Goal: Task Accomplishment & Management: Use online tool/utility

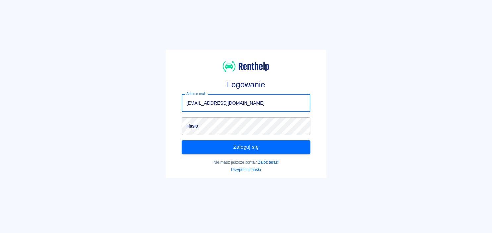
type input "skubisuupomocdrogowa@gmail.com"
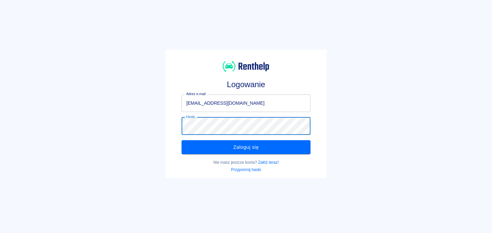
click button "Zaloguj się" at bounding box center [246, 147] width 129 height 14
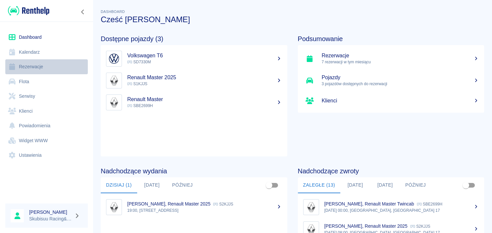
click at [38, 69] on link "Rezerwacje" at bounding box center [46, 66] width 83 height 15
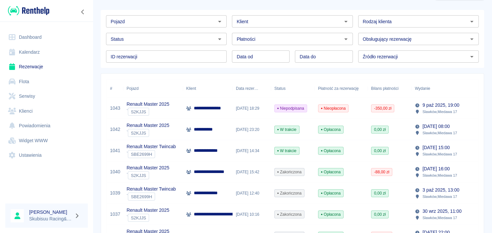
scroll to position [31, 0]
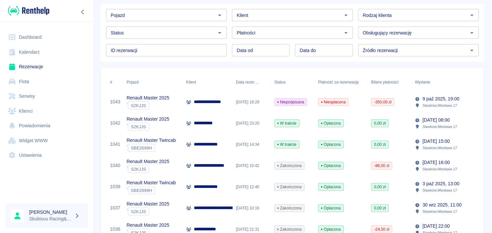
click at [319, 100] on span "Nieopłacona" at bounding box center [333, 102] width 30 height 6
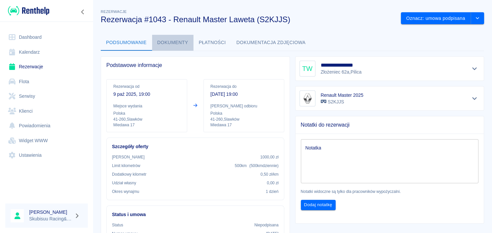
click at [165, 45] on button "Dokumenty" at bounding box center [172, 43] width 41 height 16
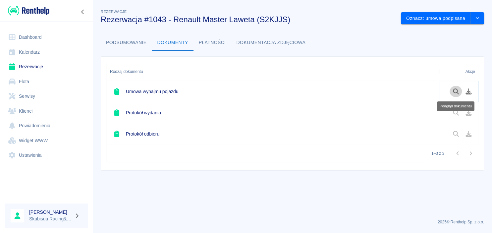
click at [455, 91] on icon "Podgląd dokumentu" at bounding box center [456, 91] width 8 height 6
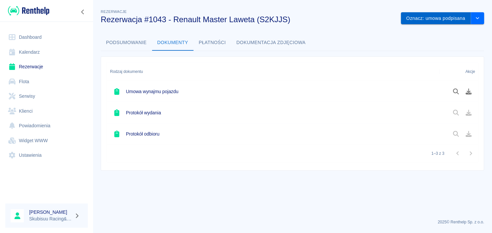
click at [437, 23] on button "Oznacz: umowa podpisana" at bounding box center [436, 18] width 70 height 12
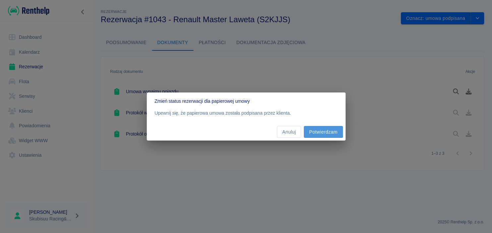
click at [325, 135] on button "Potwierdzam" at bounding box center [323, 132] width 39 height 12
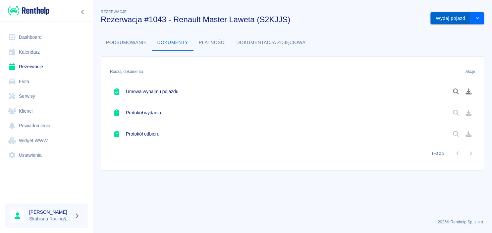
click at [446, 19] on button "Wydaj pojazd" at bounding box center [450, 18] width 40 height 12
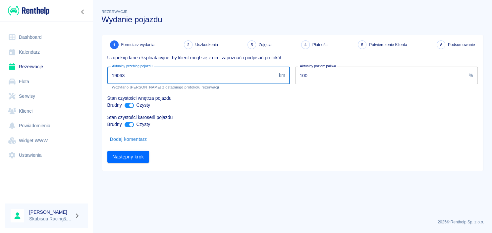
drag, startPoint x: 127, startPoint y: 76, endPoint x: 91, endPoint y: 73, distance: 35.6
click at [107, 73] on input "19063" at bounding box center [191, 76] width 169 height 18
type input "19589"
click at [118, 157] on button "Następny krok" at bounding box center [128, 157] width 42 height 12
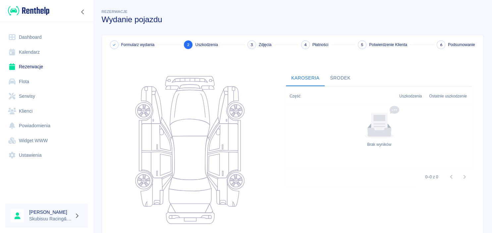
scroll to position [65, 0]
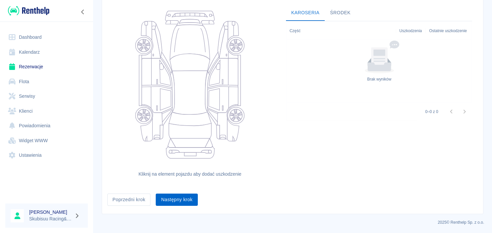
click at [184, 199] on button "Następny krok" at bounding box center [177, 199] width 42 height 12
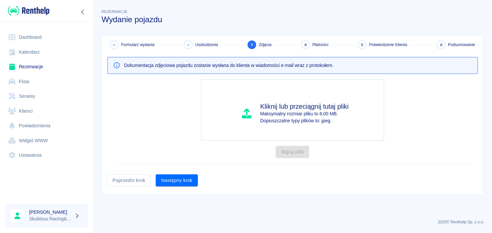
scroll to position [0, 0]
click at [185, 183] on button "Następny krok" at bounding box center [177, 180] width 42 height 12
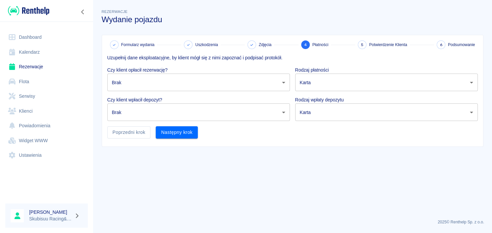
click at [188, 80] on body "Używamy plików Cookies, by zapewnić Ci najlepsze możliwe doświadczenie. Aby dow…" at bounding box center [246, 116] width 492 height 233
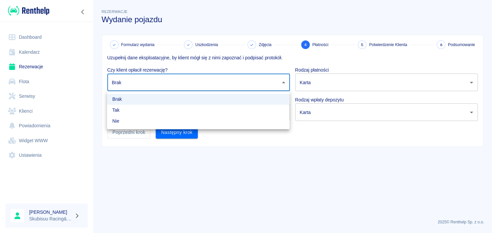
click at [177, 121] on li "Nie" at bounding box center [198, 121] width 183 height 11
type input "false"
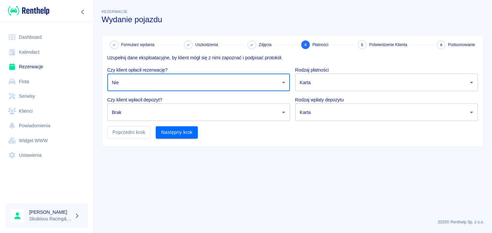
click at [178, 118] on body "Używamy plików Cookies, by zapewnić Ci najlepsze możliwe doświadczenie. Aby dow…" at bounding box center [246, 116] width 492 height 233
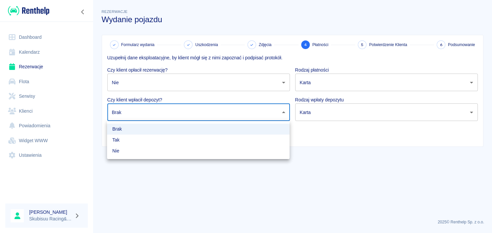
click at [170, 138] on li "Tak" at bounding box center [198, 140] width 183 height 11
type input "true"
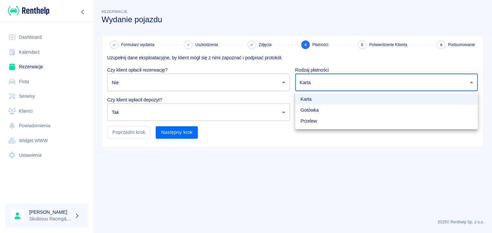
click at [345, 85] on body "Używamy plików Cookies, by zapewnić Ci najlepsze możliwe doświadczenie. Aby dow…" at bounding box center [246, 116] width 492 height 233
click at [326, 111] on li "Gotówka" at bounding box center [386, 110] width 183 height 11
type input "cash"
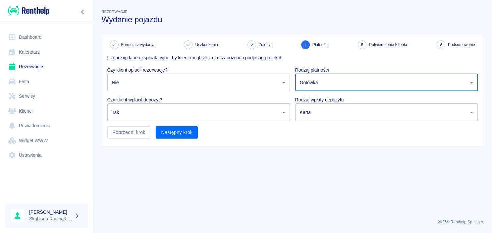
click at [323, 111] on body "Używamy plików Cookies, by zapewnić Ci najlepsze możliwe doświadczenie. Aby dow…" at bounding box center [246, 116] width 492 height 233
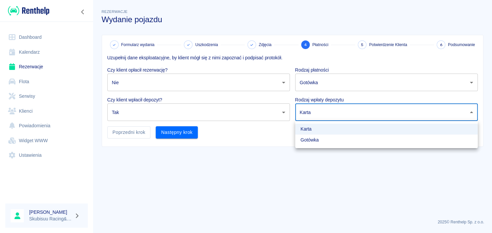
click at [306, 140] on li "Gotówka" at bounding box center [386, 140] width 183 height 11
type input "cash"
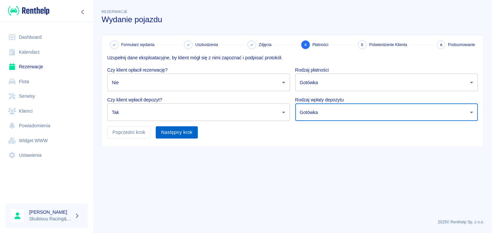
click at [166, 127] on button "Następny krok" at bounding box center [177, 132] width 42 height 12
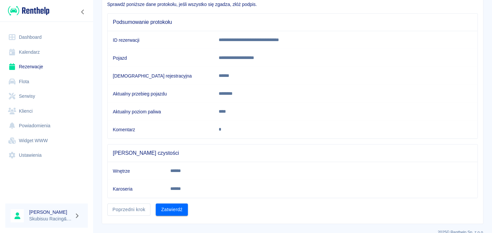
scroll to position [62, 0]
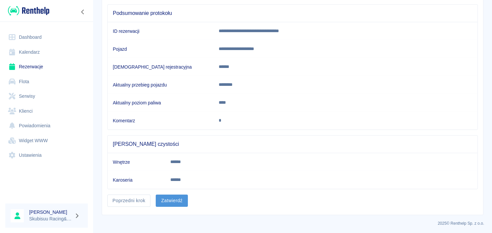
click at [170, 201] on button "Zatwierdź" at bounding box center [172, 200] width 32 height 12
drag, startPoint x: 170, startPoint y: 201, endPoint x: 256, endPoint y: 248, distance: 98.2
click at [176, 205] on main "**********" at bounding box center [292, 80] width 399 height 269
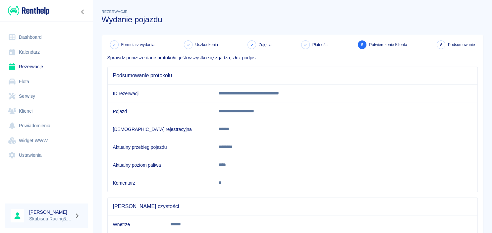
click at [256, 233] on div "**********" at bounding box center [292, 116] width 399 height 233
